Goal: Task Accomplishment & Management: Manage account settings

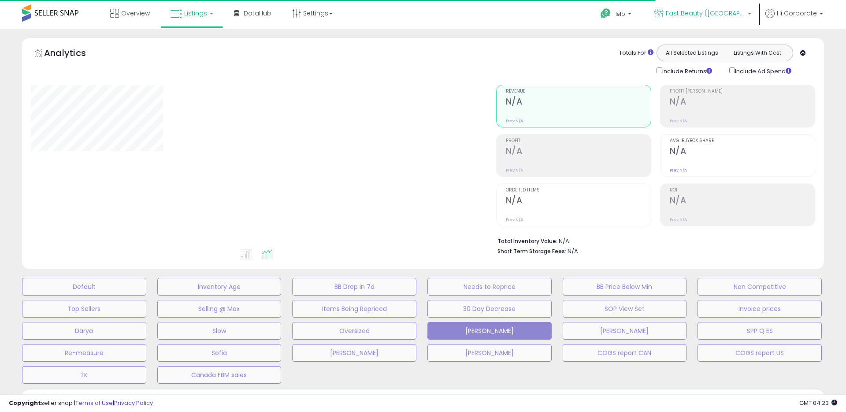
click at [696, 17] on span "Fast Beauty ([GEOGRAPHIC_DATA])" at bounding box center [705, 13] width 79 height 9
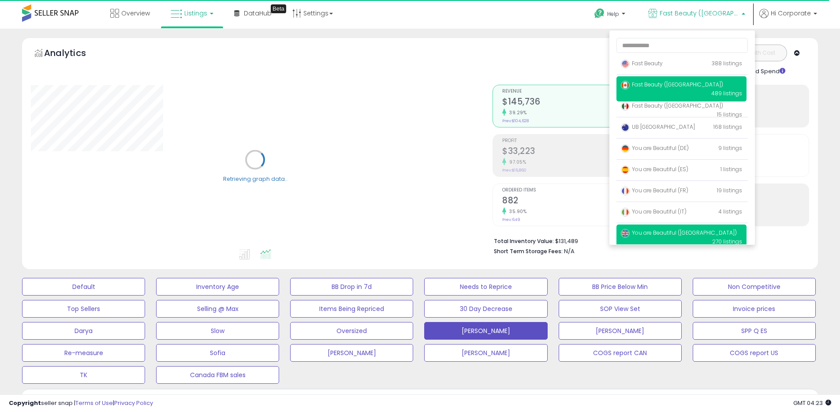
click at [652, 230] on span "You are Beautiful ([GEOGRAPHIC_DATA])" at bounding box center [679, 232] width 116 height 7
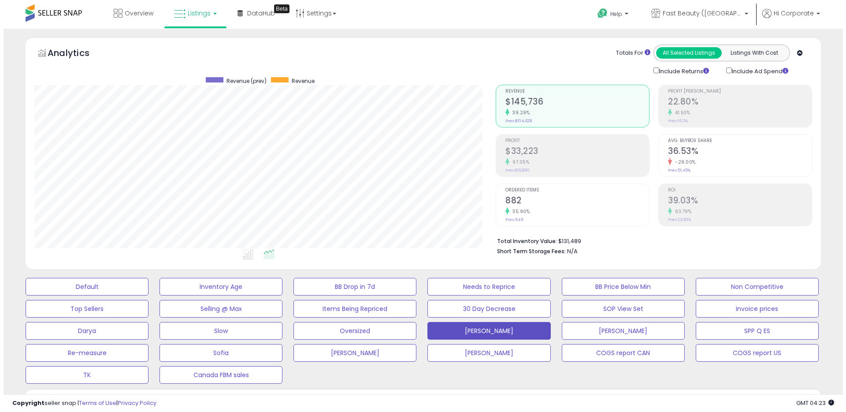
scroll to position [181, 461]
click at [113, 292] on button "Default" at bounding box center [83, 287] width 123 height 18
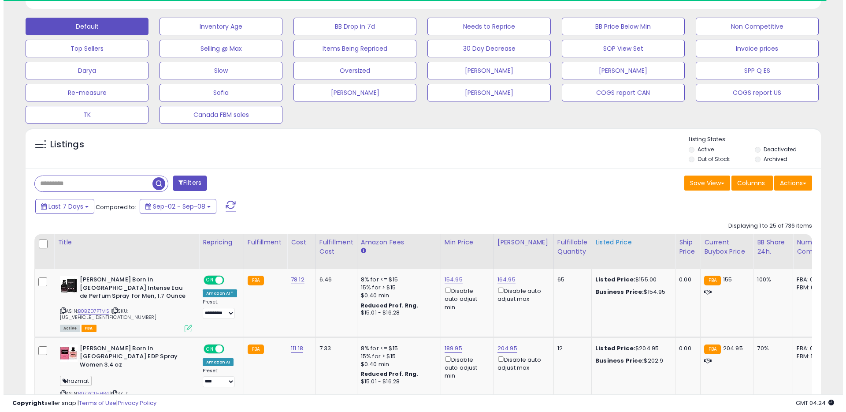
scroll to position [260, 0]
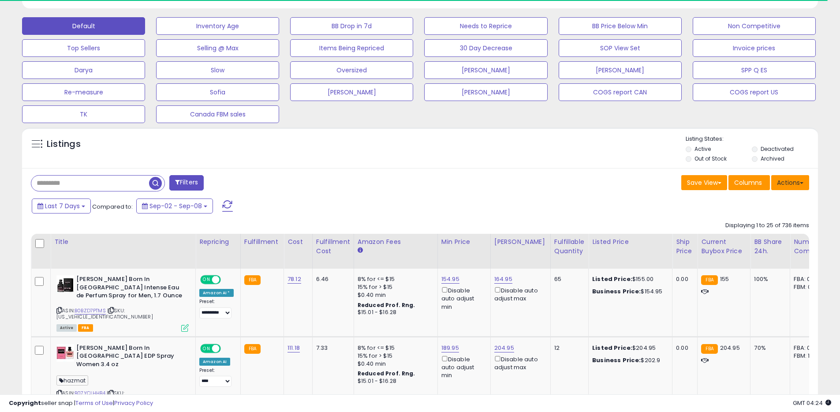
click at [788, 186] on button "Actions" at bounding box center [790, 182] width 38 height 15
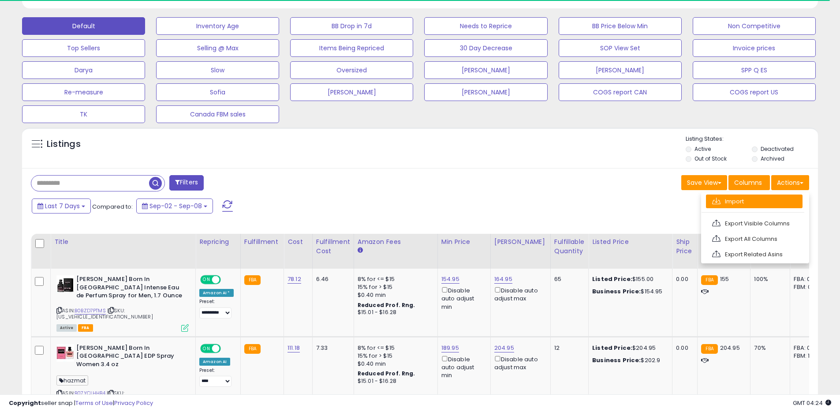
click at [747, 204] on link "Import" at bounding box center [754, 201] width 97 height 14
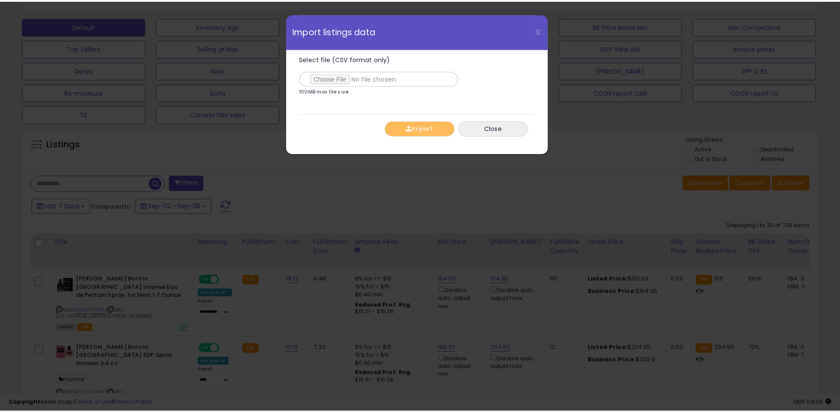
scroll to position [181, 465]
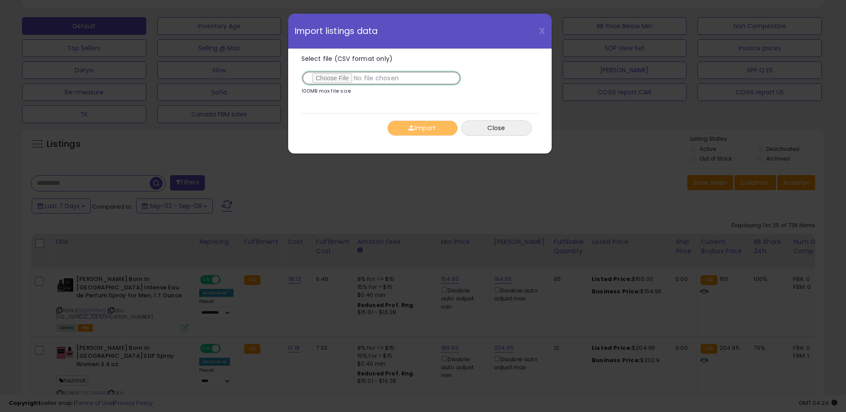
click at [341, 76] on input "Select file (CSV format only)" at bounding box center [381, 78] width 160 height 15
type input "**********"
click at [420, 127] on button "Import" at bounding box center [422, 127] width 71 height 15
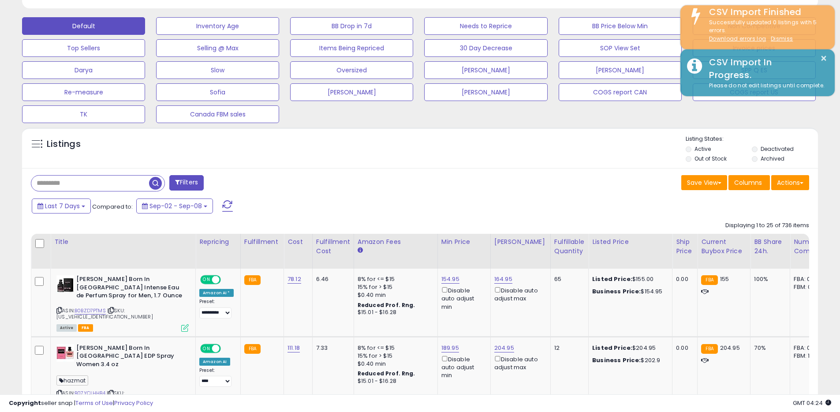
scroll to position [440544, 440264]
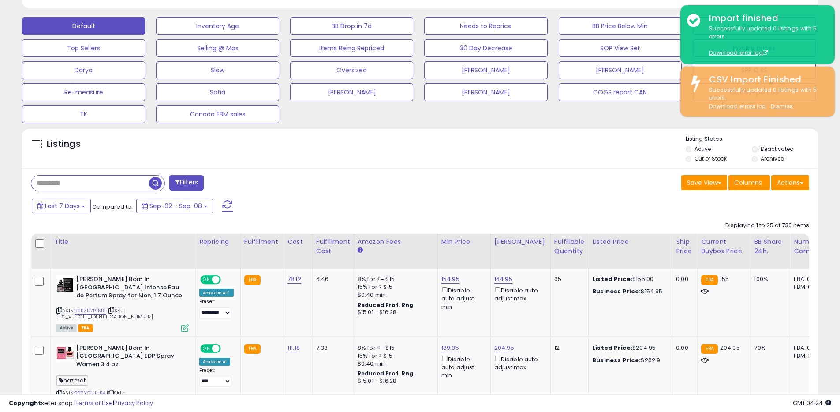
click at [561, 161] on div "Listings" at bounding box center [420, 150] width 796 height 30
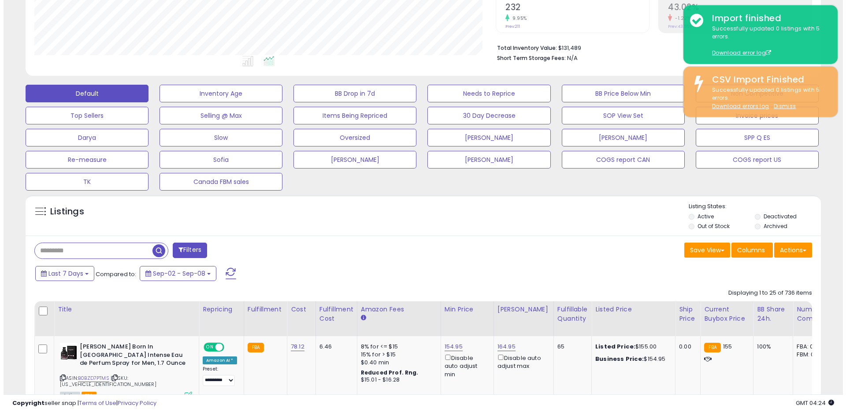
scroll to position [60, 0]
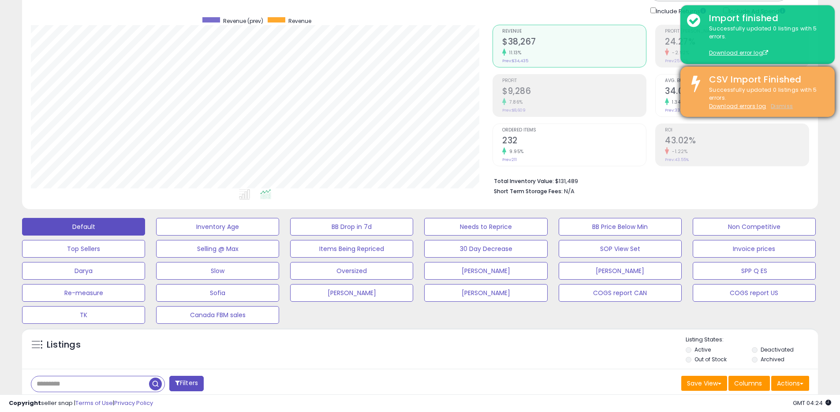
click at [777, 104] on u "Dismiss" at bounding box center [781, 105] width 22 height 7
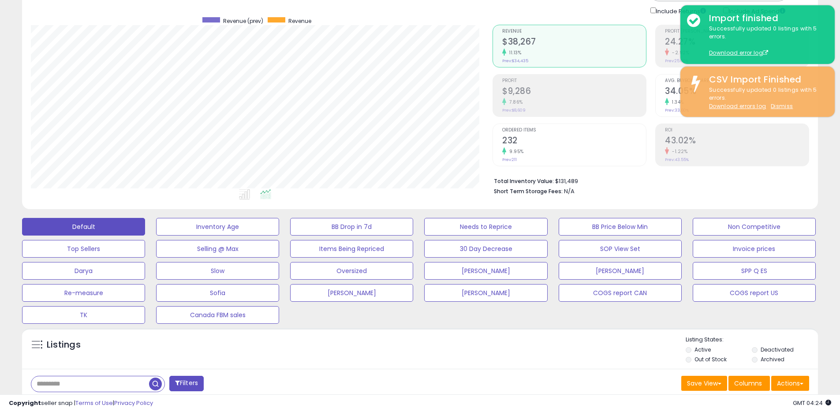
click at [617, 160] on div "Ordered Items 232 9.95% Prev: 211" at bounding box center [574, 144] width 144 height 40
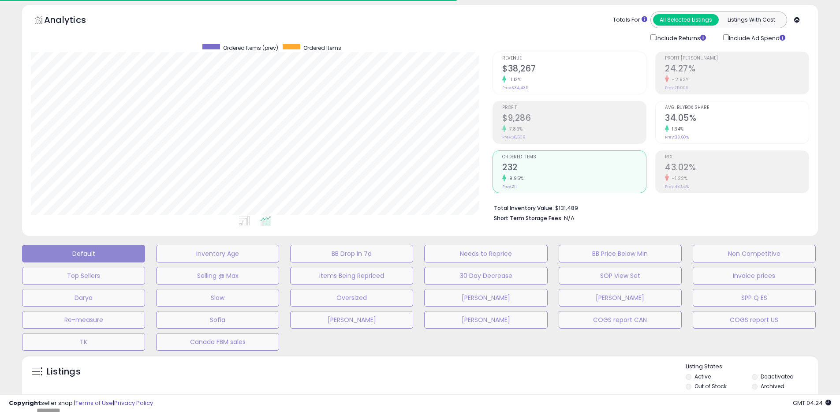
scroll to position [0, 0]
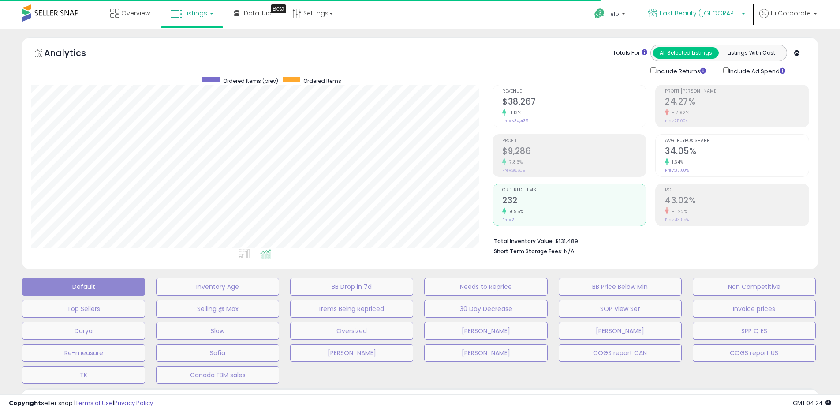
click at [707, 4] on link "Fast Beauty ([GEOGRAPHIC_DATA])" at bounding box center [696, 14] width 110 height 29
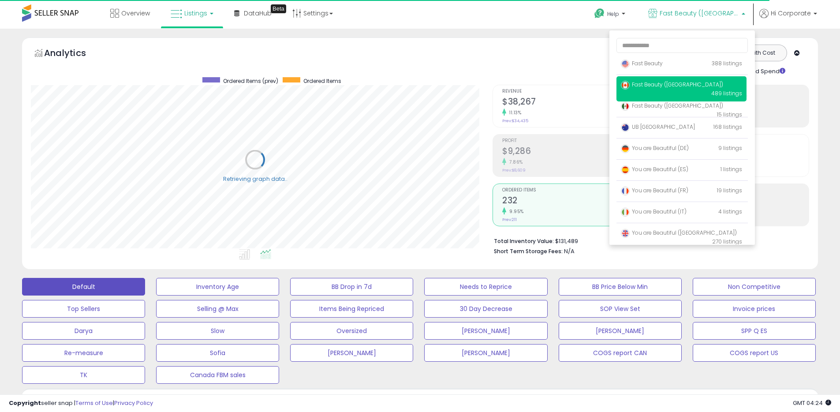
scroll to position [181, 461]
click at [658, 230] on span "You are Beautiful ([GEOGRAPHIC_DATA])" at bounding box center [679, 232] width 116 height 7
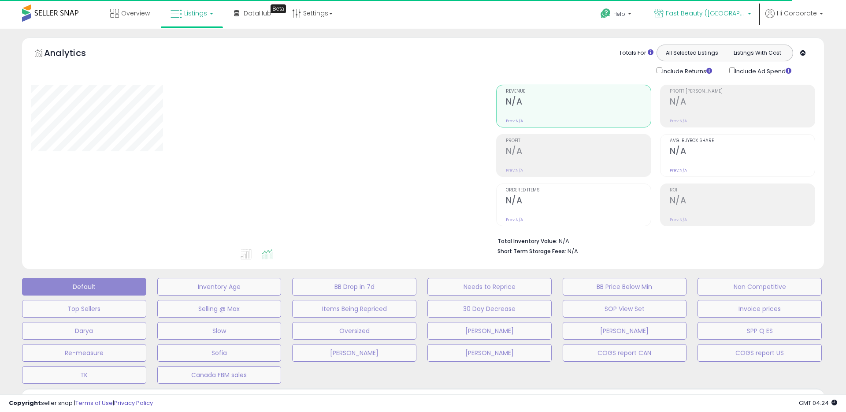
click at [689, 18] on p "Fast Beauty ([GEOGRAPHIC_DATA])" at bounding box center [702, 14] width 97 height 11
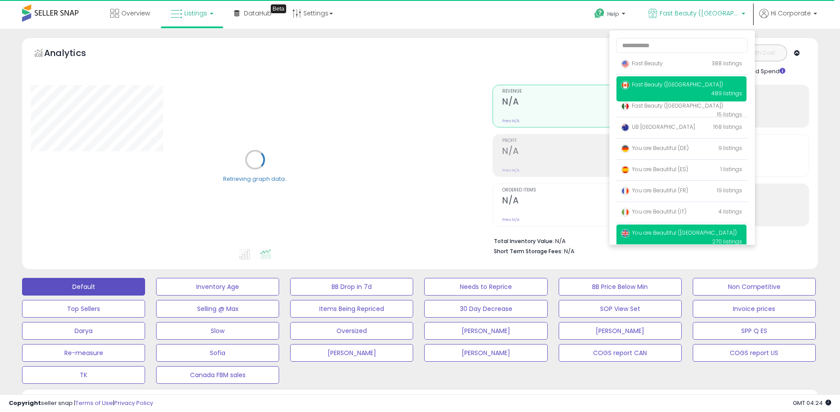
click at [664, 229] on span "You are Beautiful ([GEOGRAPHIC_DATA])" at bounding box center [679, 232] width 116 height 7
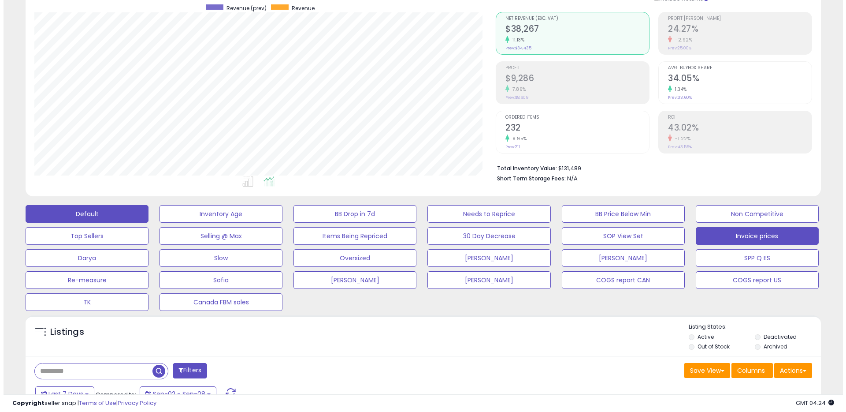
scroll to position [74, 0]
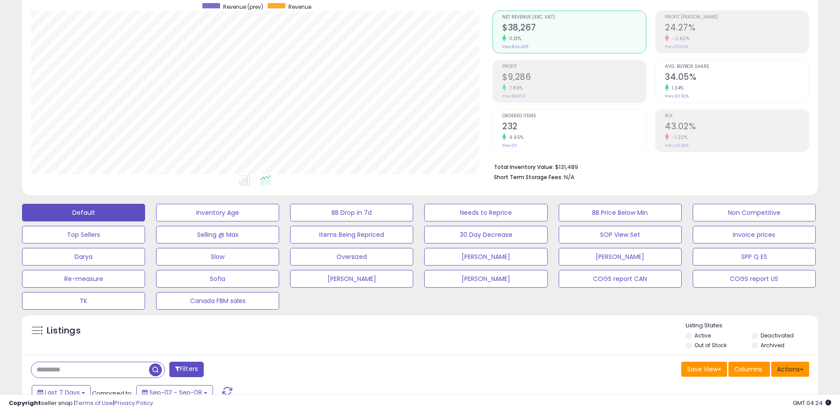
click at [782, 372] on button "Actions" at bounding box center [790, 368] width 38 height 15
click at [721, 389] on link "Import" at bounding box center [754, 388] width 97 height 14
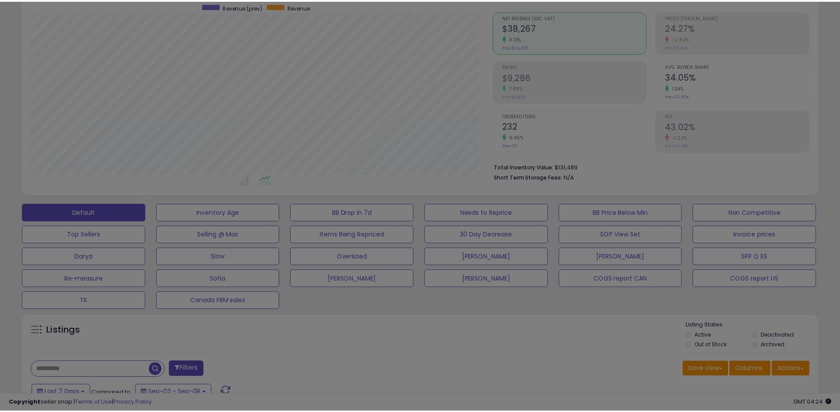
scroll to position [181, 465]
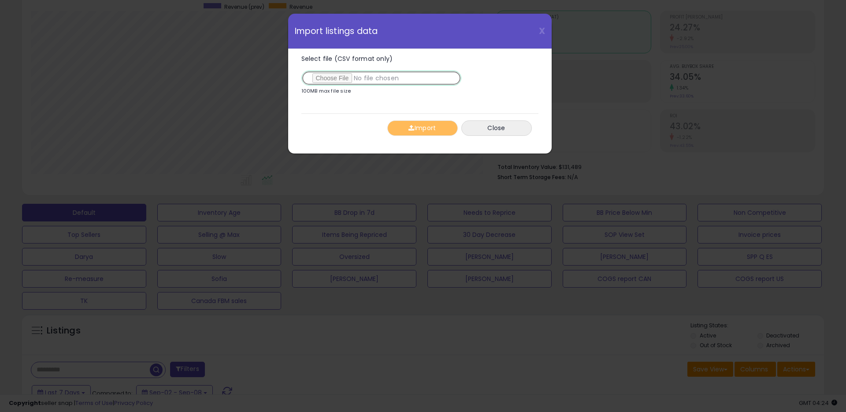
click at [331, 78] on input "Select file (CSV format only)" at bounding box center [381, 78] width 160 height 15
type input "**********"
click at [406, 128] on button "Import" at bounding box center [422, 127] width 71 height 15
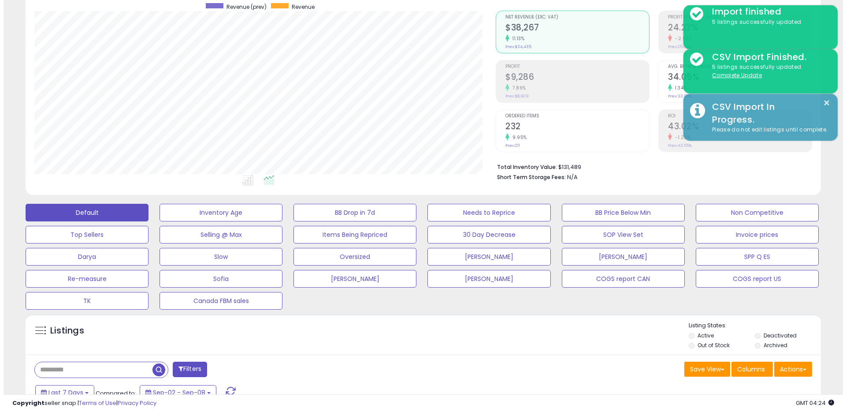
scroll to position [440544, 440264]
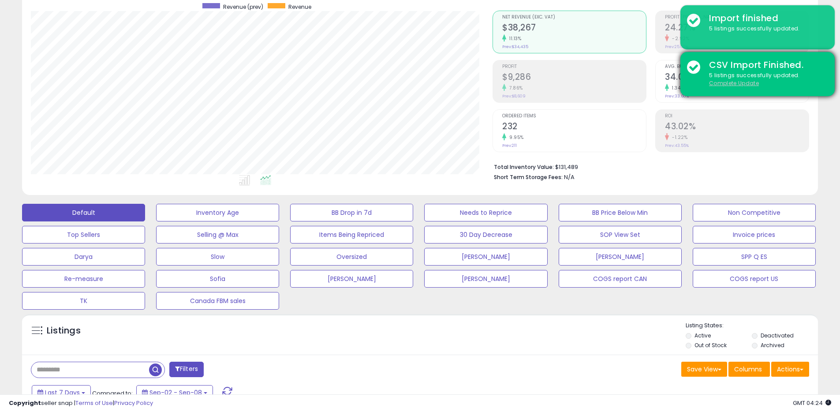
click at [750, 82] on u "Complete Update" at bounding box center [734, 82] width 50 height 7
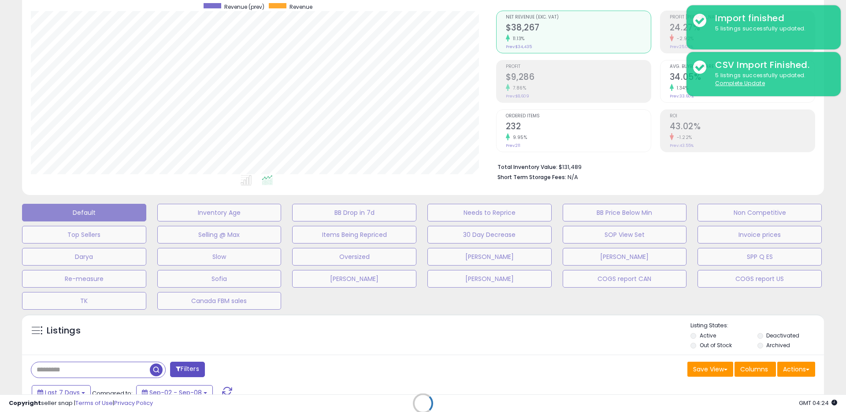
scroll to position [181, 465]
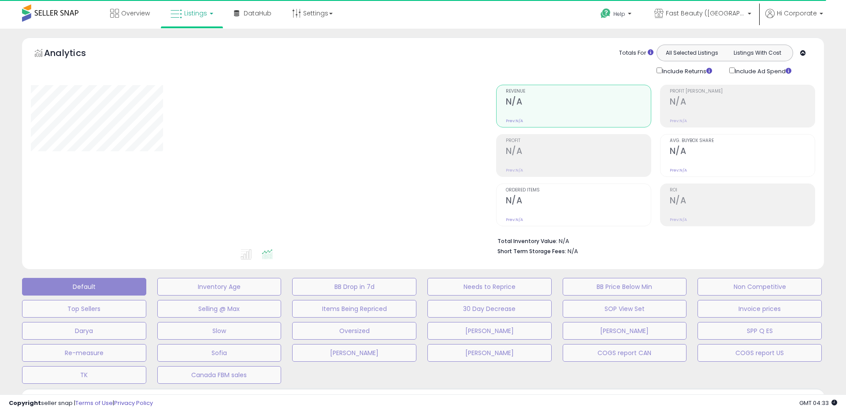
click at [571, 22] on div "Help Contact Support Search Knowledge Hub Request a Feature Profile" at bounding box center [693, 18] width 280 height 37
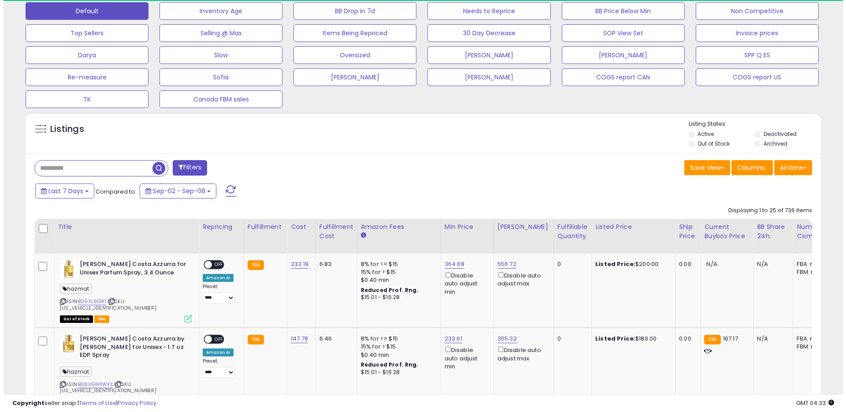
scroll to position [181, 461]
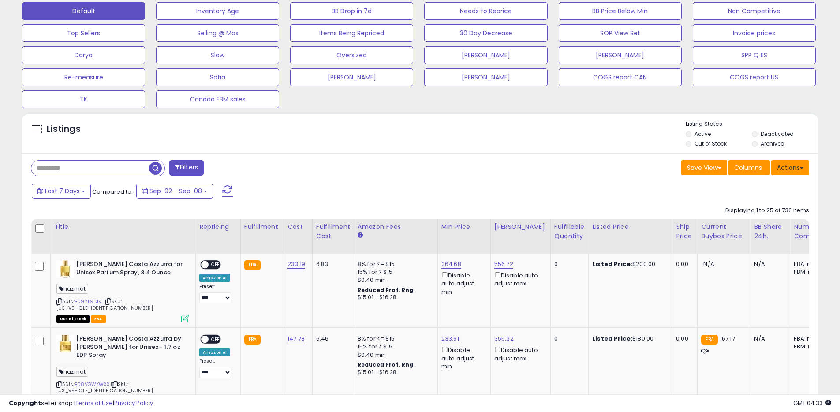
click at [787, 163] on button "Actions" at bounding box center [790, 167] width 38 height 15
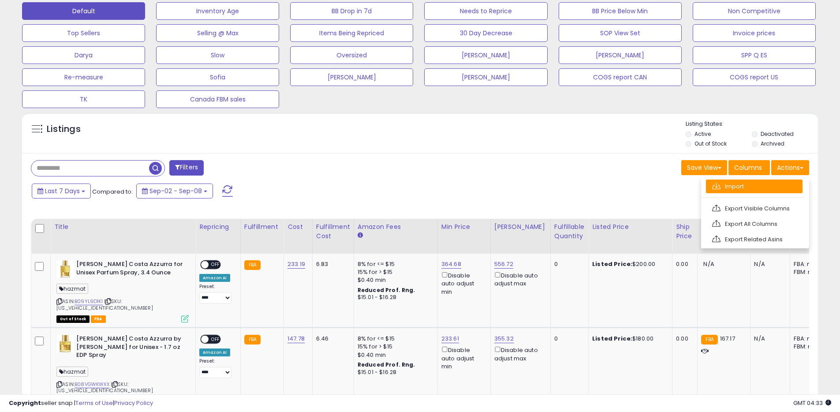
click at [729, 186] on link "Import" at bounding box center [754, 186] width 97 height 14
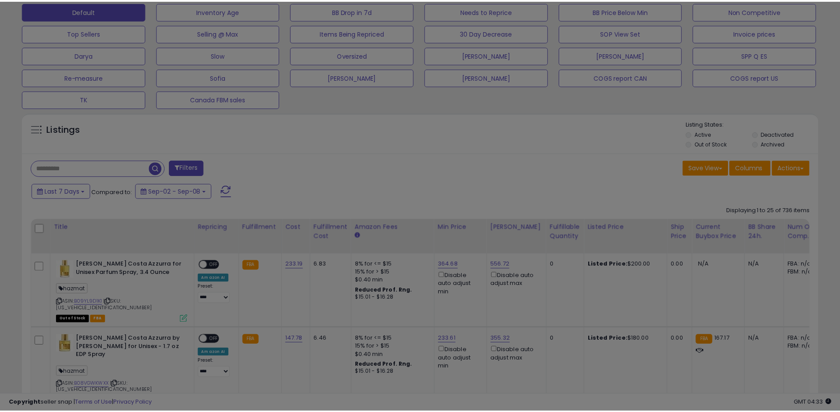
scroll to position [181, 465]
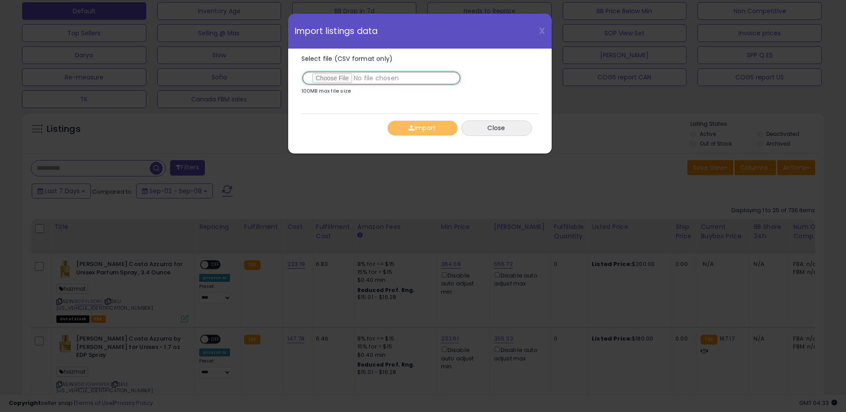
click at [343, 80] on input "Select file (CSV format only)" at bounding box center [381, 78] width 160 height 15
type input "**********"
click at [419, 129] on button "Import" at bounding box center [422, 127] width 71 height 15
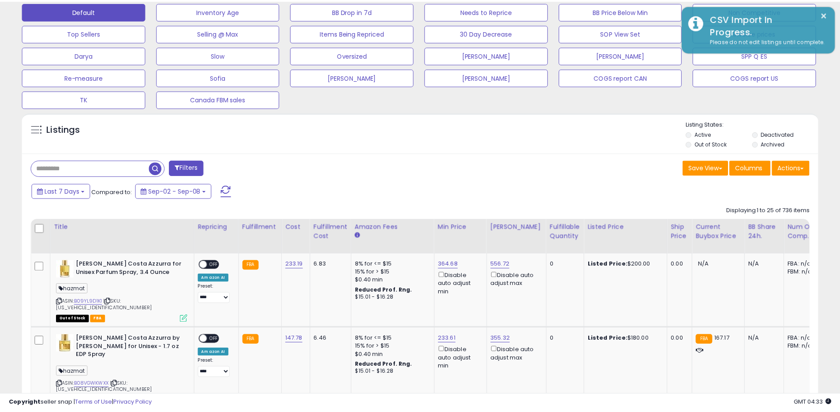
scroll to position [440544, 440264]
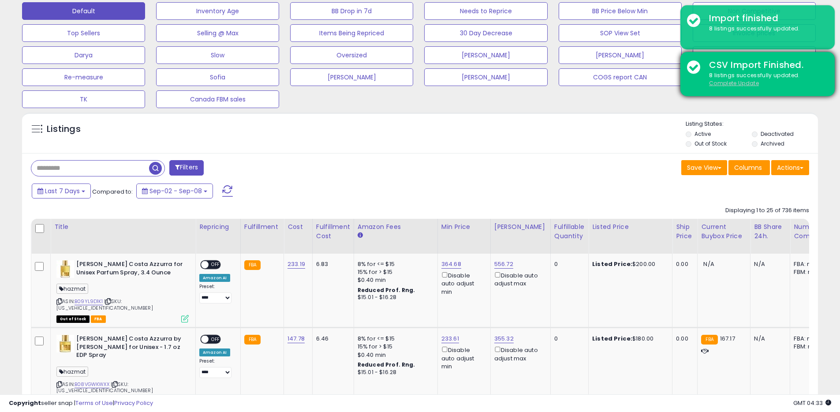
click at [742, 84] on u "Complete Update" at bounding box center [734, 82] width 50 height 7
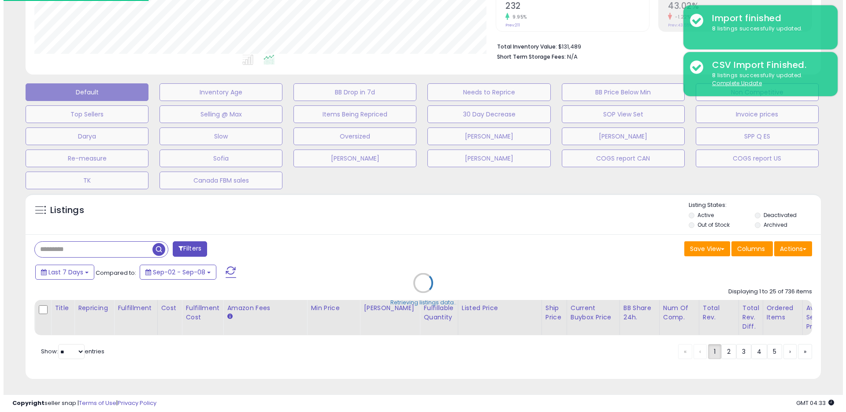
scroll to position [181, 465]
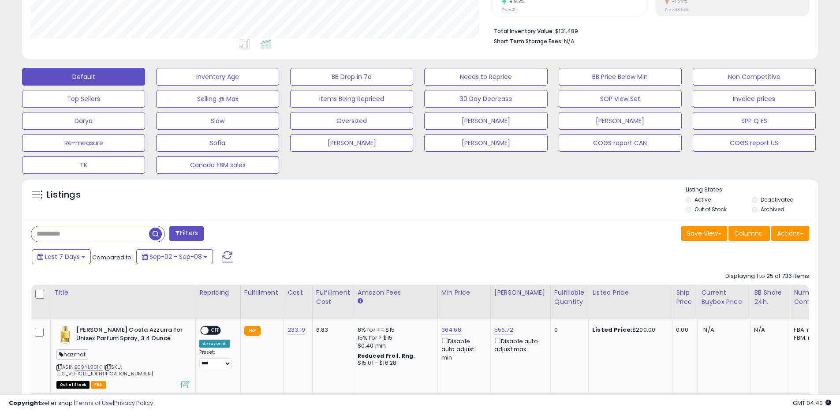
scroll to position [258, 0]
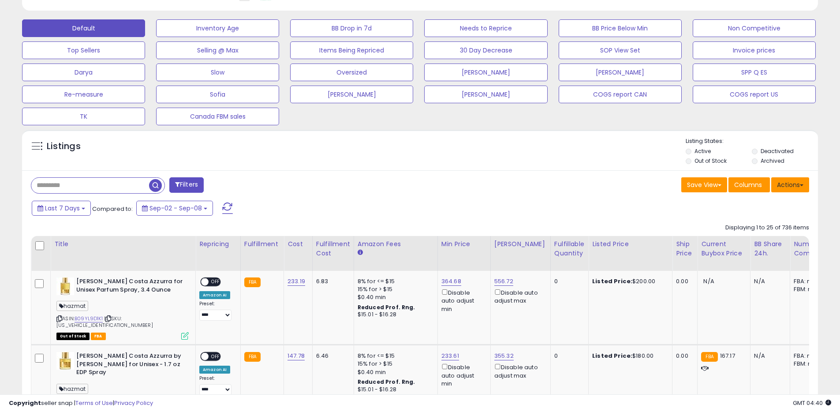
click at [796, 190] on button "Actions" at bounding box center [790, 184] width 38 height 15
click at [754, 234] on link "Export All Columns" at bounding box center [754, 241] width 97 height 14
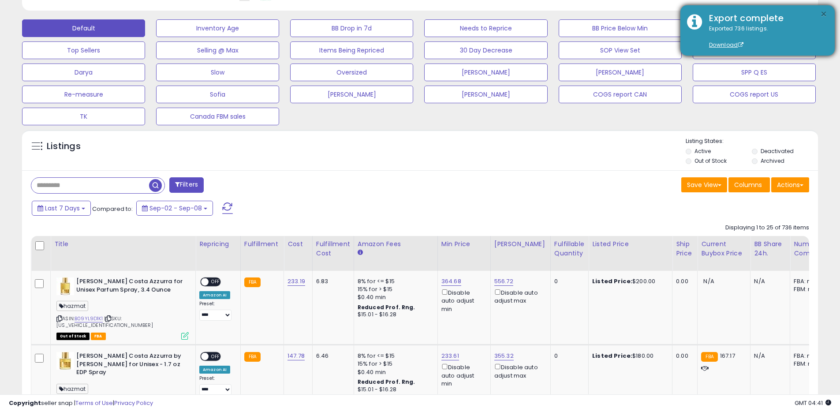
click at [820, 18] on button "×" at bounding box center [823, 14] width 7 height 11
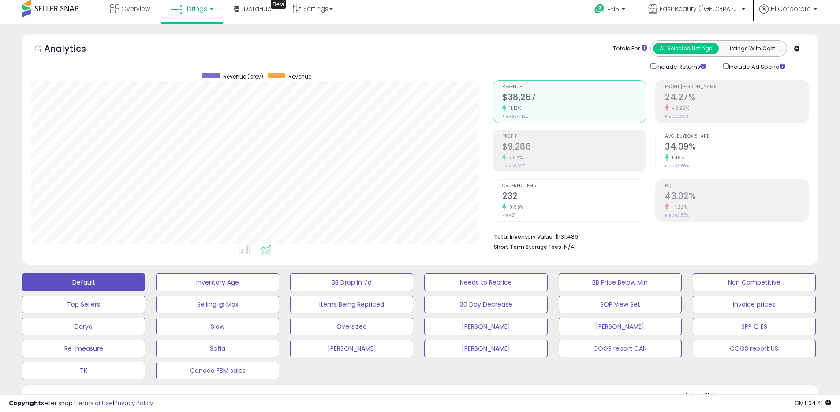
scroll to position [0, 0]
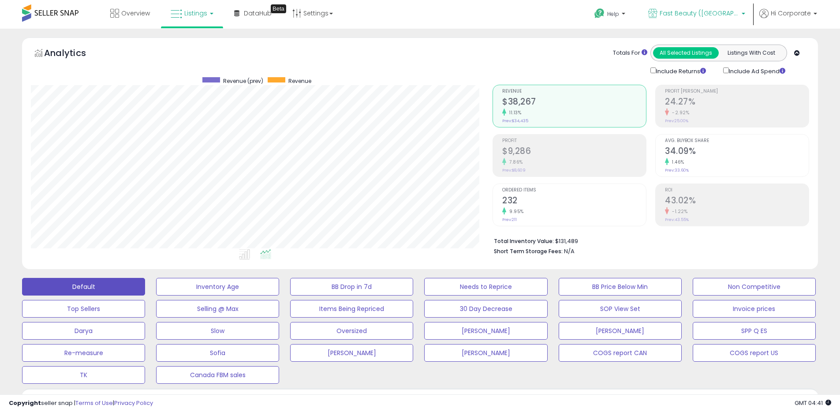
click at [689, 12] on span "Fast Beauty ([GEOGRAPHIC_DATA])" at bounding box center [698, 13] width 79 height 9
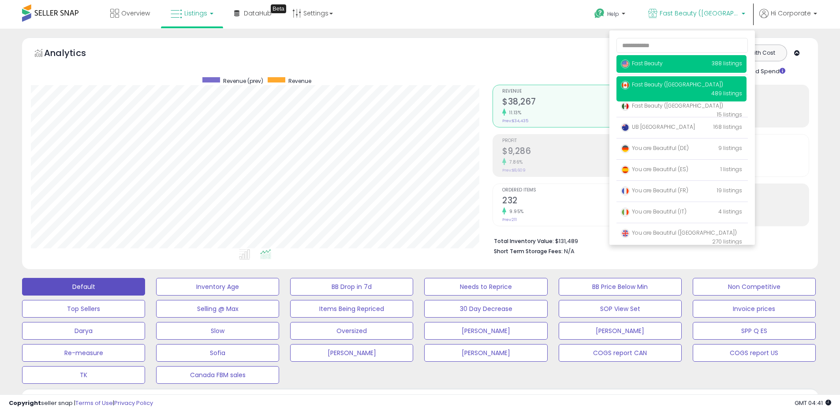
click at [642, 62] on span "Fast Beauty" at bounding box center [642, 62] width 42 height 7
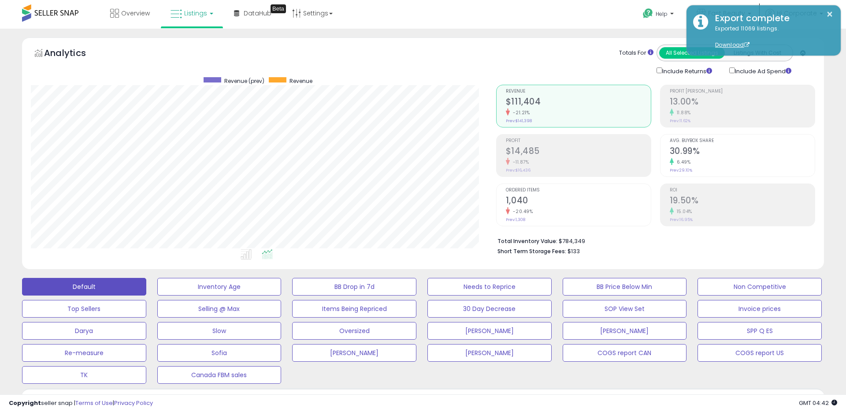
click at [832, 273] on div "Default Inventory Age BB Drop in 7d Needs to Reprice BB Price Below Min Non Com…" at bounding box center [422, 328] width 837 height 110
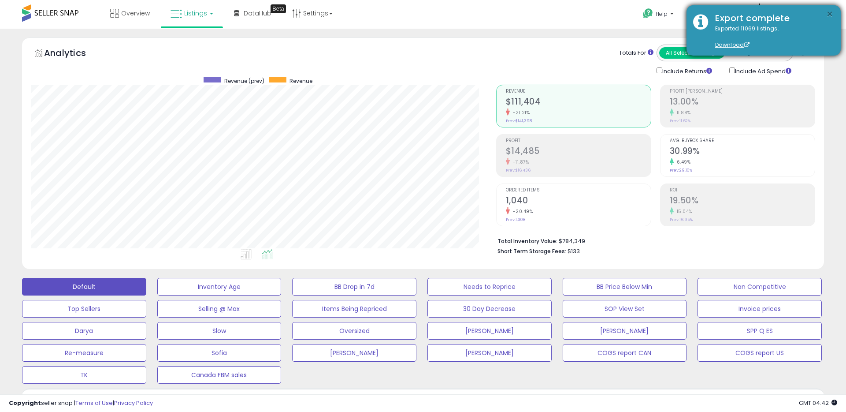
click at [826, 9] on button "×" at bounding box center [829, 14] width 7 height 11
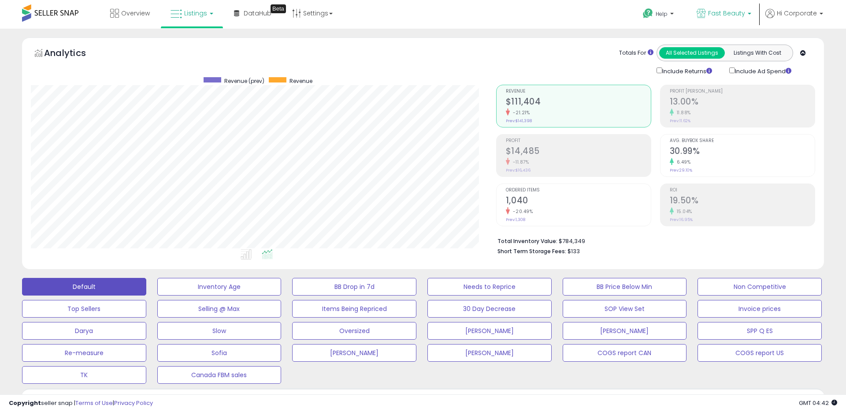
click at [708, 19] on p "Fast Beauty" at bounding box center [724, 14] width 55 height 11
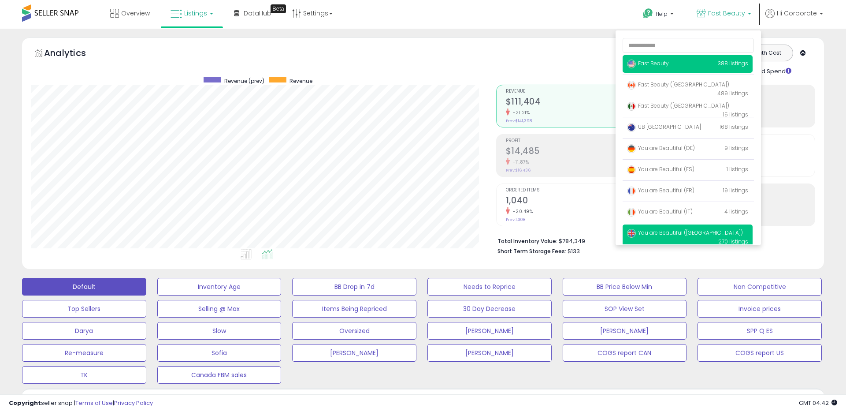
click at [657, 230] on span "You are Beautiful ([GEOGRAPHIC_DATA])" at bounding box center [685, 232] width 116 height 7
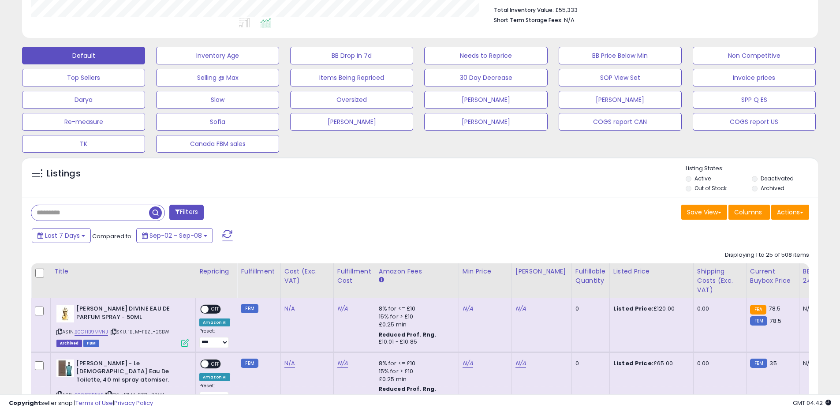
scroll to position [181, 461]
click at [776, 214] on button "Actions" at bounding box center [790, 211] width 38 height 15
click at [728, 268] on link "Export All Columns" at bounding box center [754, 268] width 97 height 14
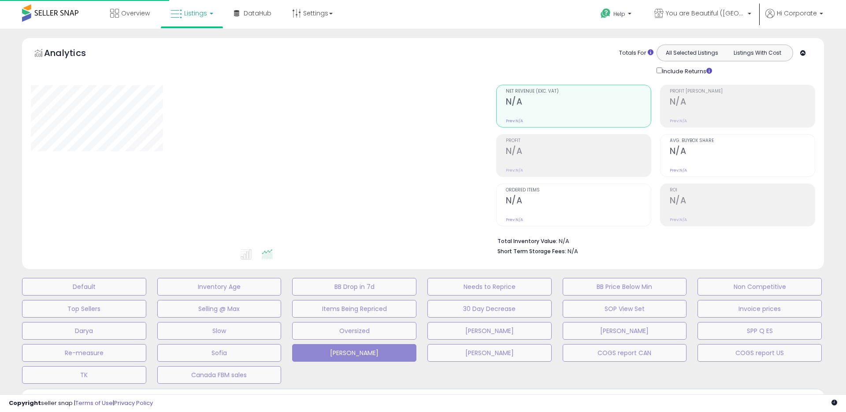
type input "**********"
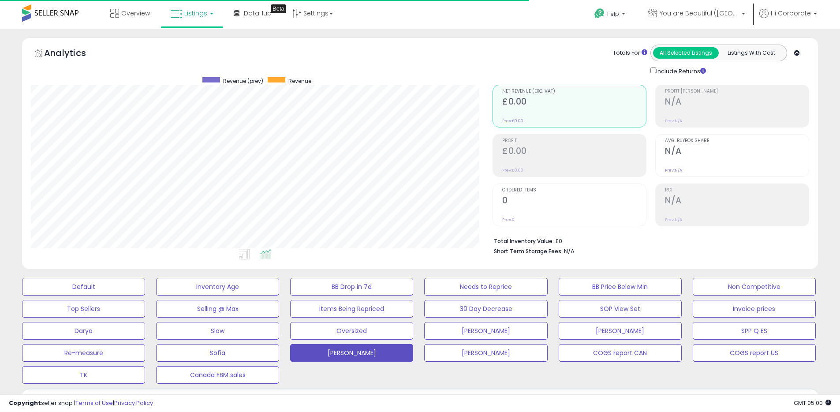
scroll to position [181, 461]
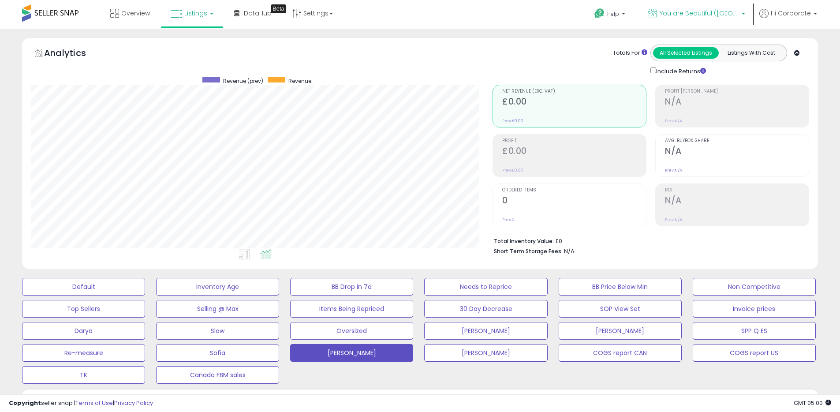
click at [705, 11] on span "You are Beautiful ([GEOGRAPHIC_DATA])" at bounding box center [698, 13] width 79 height 9
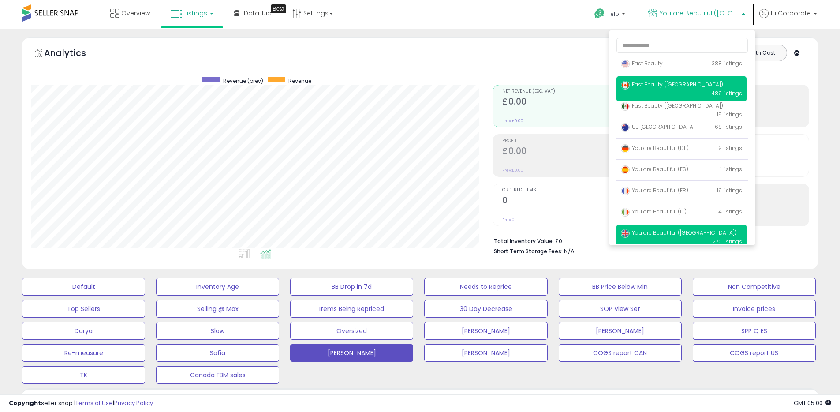
click at [641, 85] on span "Fast Beauty ([GEOGRAPHIC_DATA])" at bounding box center [672, 84] width 102 height 7
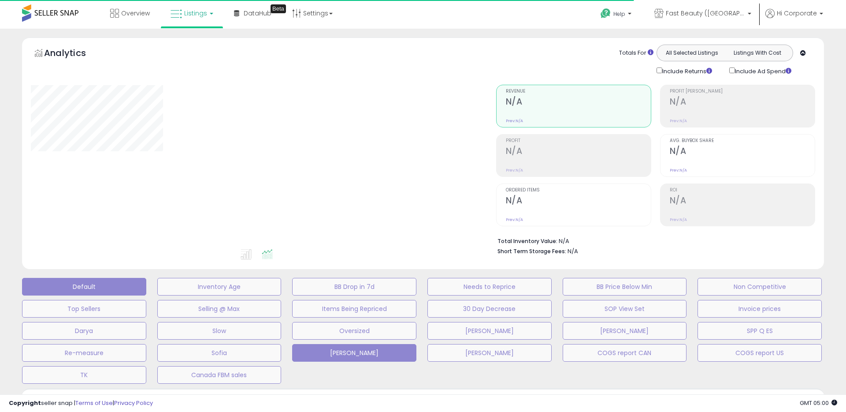
type input "**********"
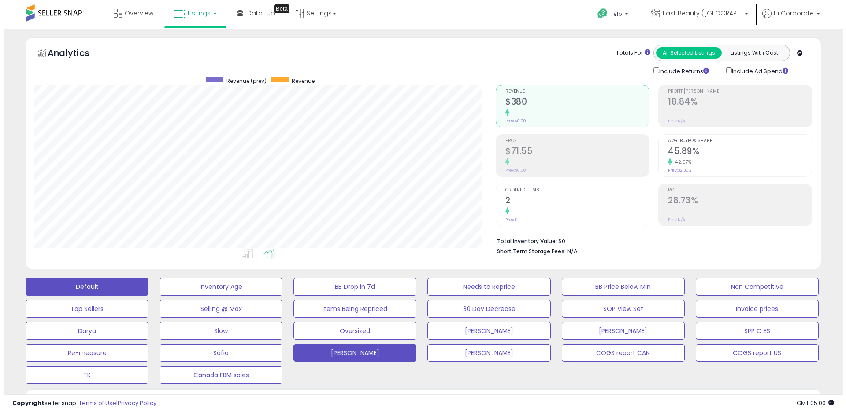
scroll to position [181, 461]
click at [92, 284] on button "Default" at bounding box center [83, 287] width 123 height 18
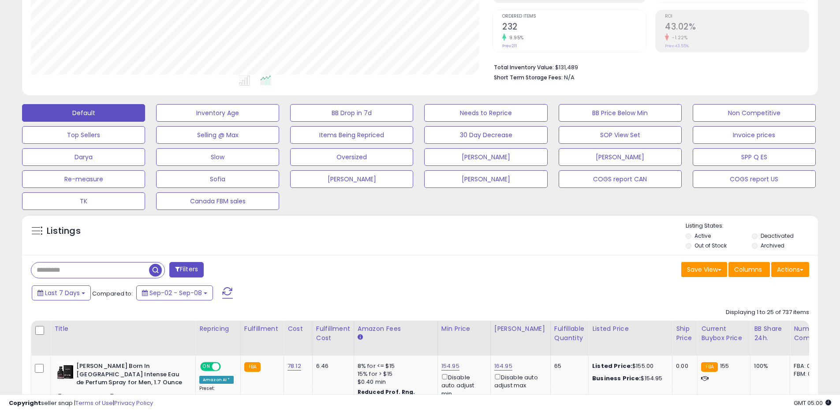
click at [770, 244] on label "Archived" at bounding box center [772, 245] width 24 height 7
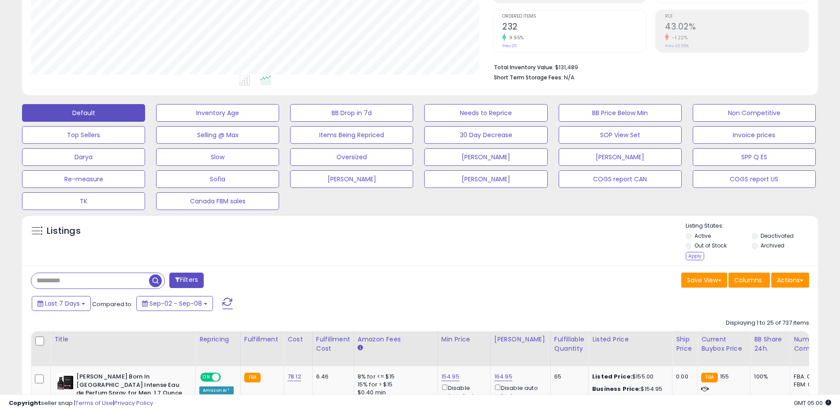
click at [713, 246] on label "Out of Stock" at bounding box center [710, 245] width 32 height 7
click at [701, 234] on label "Active" at bounding box center [702, 235] width 16 height 7
click at [694, 258] on div "Apply" at bounding box center [694, 256] width 19 height 8
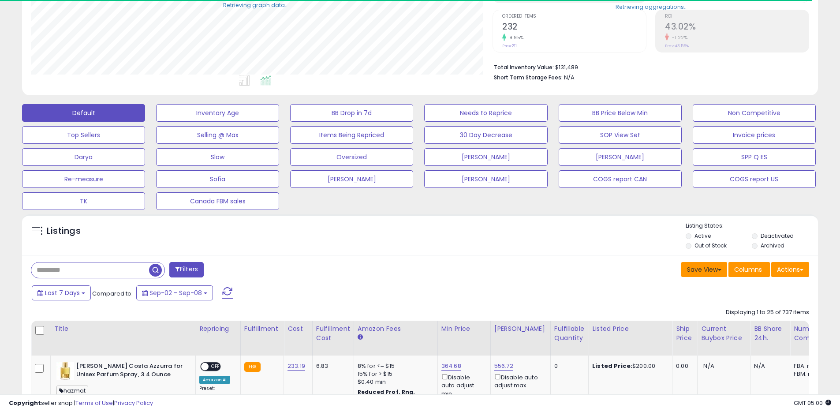
scroll to position [440544, 440264]
click at [774, 244] on label "Archived" at bounding box center [772, 245] width 24 height 7
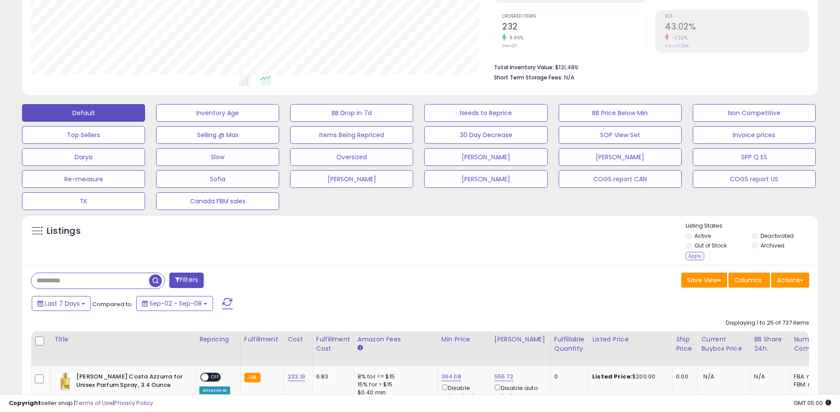
click at [711, 251] on li "Out of Stock" at bounding box center [717, 247] width 65 height 10
click at [711, 246] on label "Out of Stock" at bounding box center [710, 245] width 32 height 7
click at [704, 238] on label "Active" at bounding box center [702, 235] width 16 height 7
click at [695, 256] on div "Apply" at bounding box center [694, 256] width 19 height 8
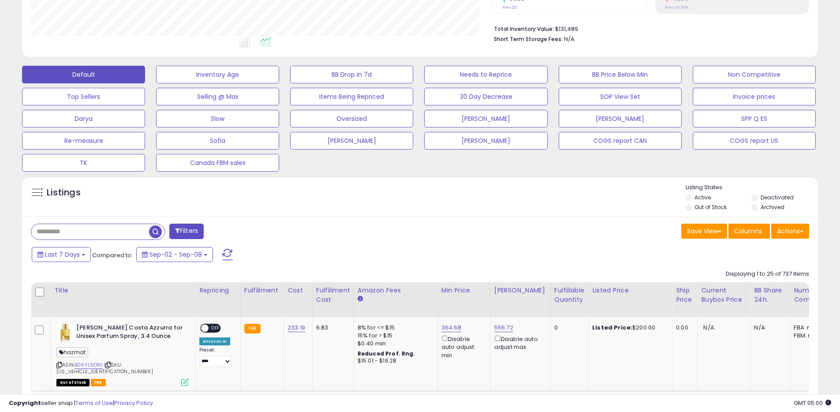
scroll to position [219, 0]
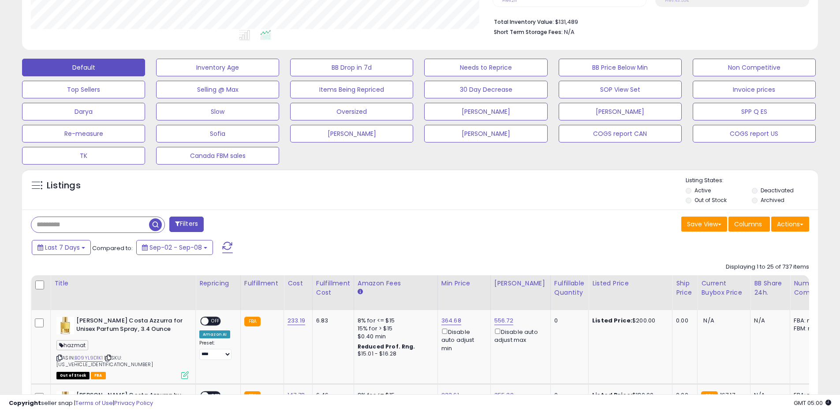
click at [158, 224] on span "button" at bounding box center [155, 224] width 13 height 13
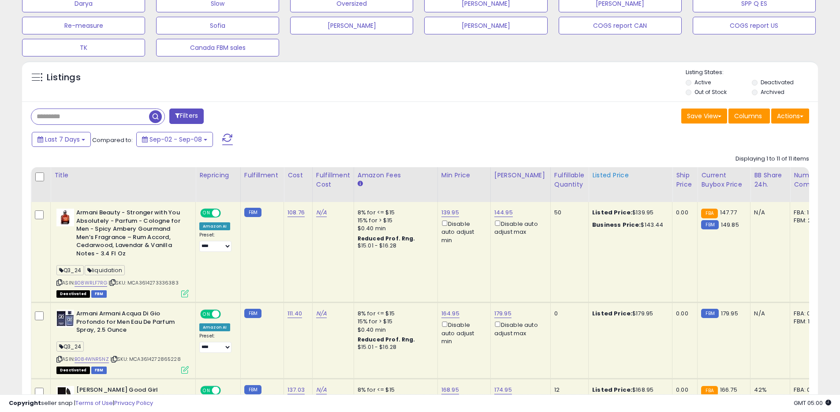
scroll to position [330, 0]
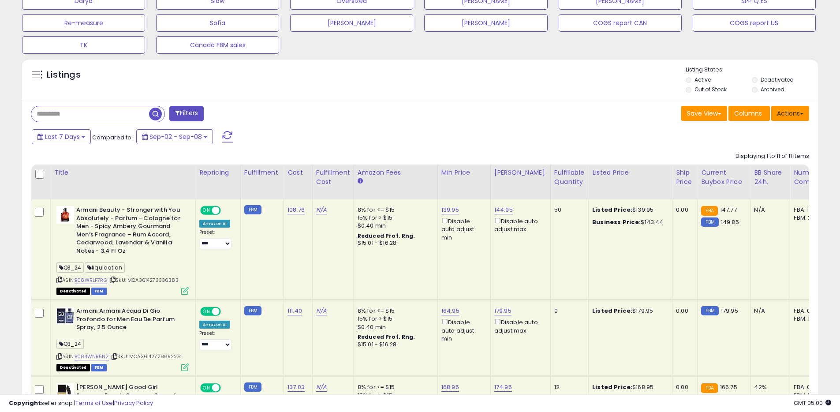
click at [804, 109] on button "Actions" at bounding box center [790, 113] width 38 height 15
click at [738, 170] on link "Export All Columns" at bounding box center [754, 170] width 97 height 14
